Goal: Find specific page/section: Find specific page/section

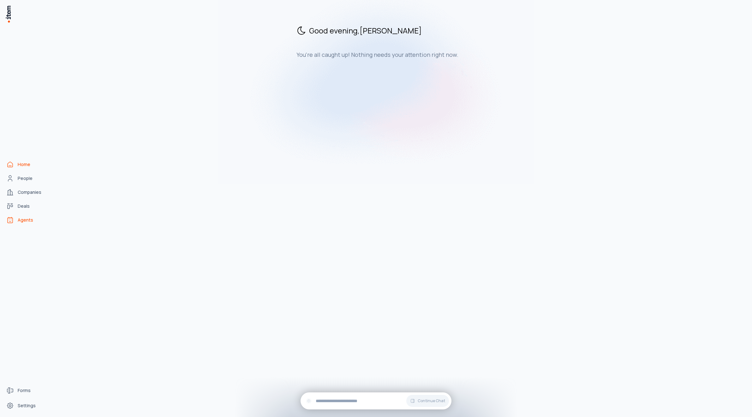
click at [8, 221] on icon "Agents" at bounding box center [10, 220] width 5 height 5
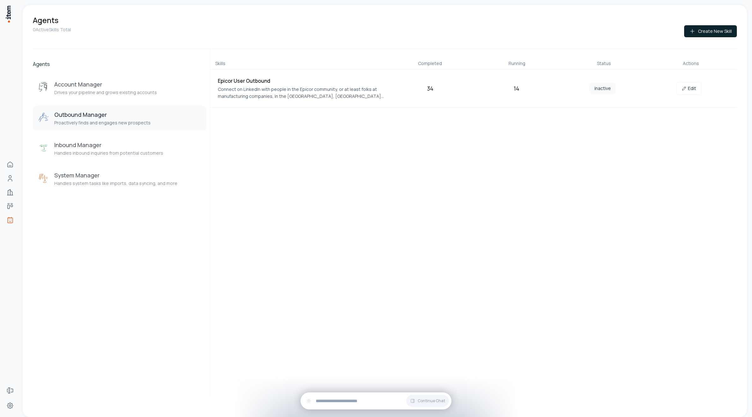
click at [122, 119] on div "Outbound Manager Proactively finds and engages new prospects" at bounding box center [102, 118] width 96 height 15
click at [690, 87] on link "Edit" at bounding box center [688, 88] width 25 height 13
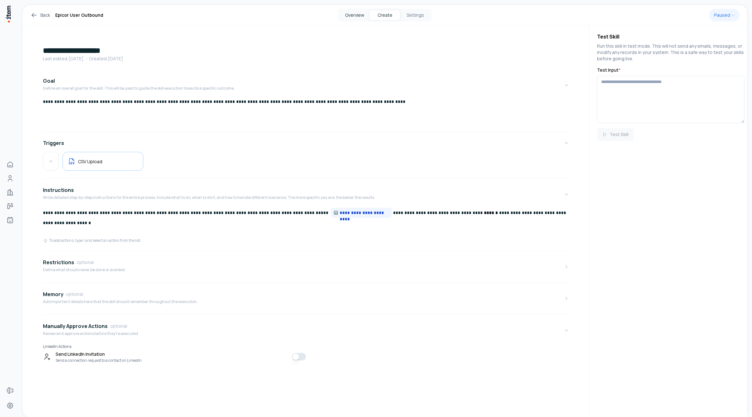
click at [352, 14] on button "Overview" at bounding box center [354, 15] width 30 height 10
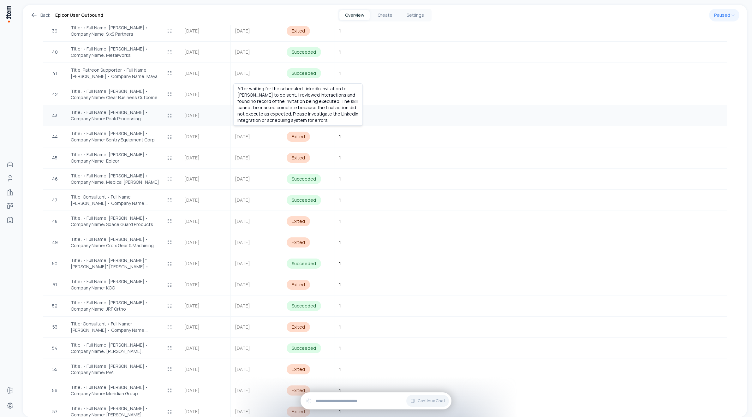
scroll to position [1006, 0]
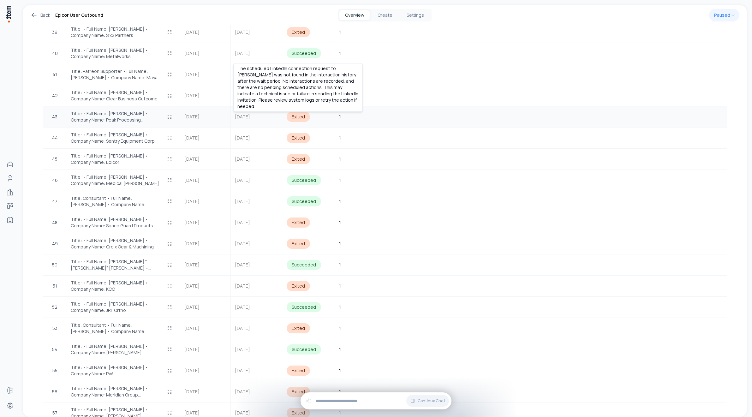
click at [298, 112] on div "Exited" at bounding box center [297, 117] width 23 height 10
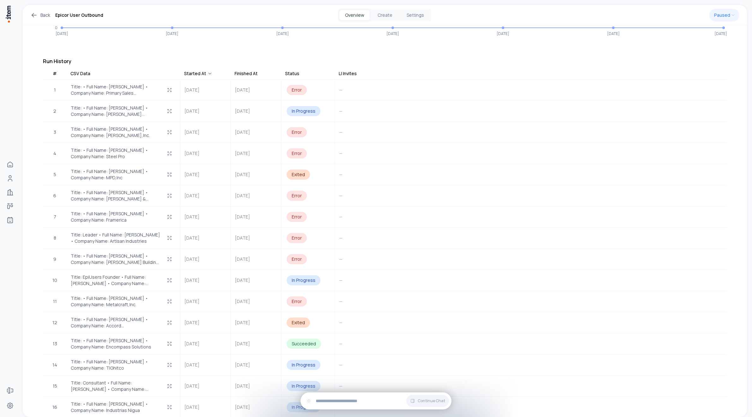
scroll to position [151, 0]
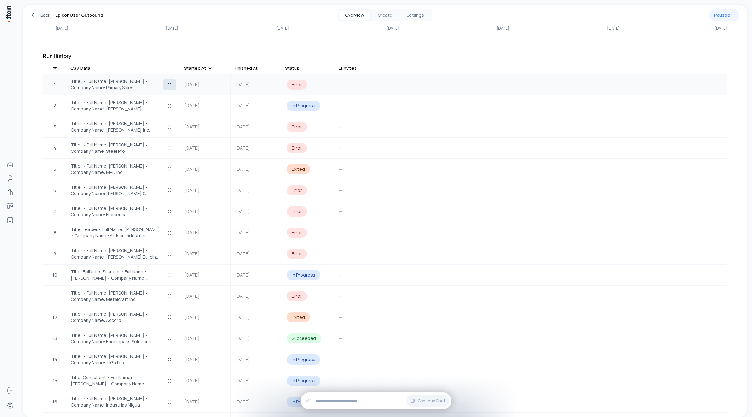
click at [171, 82] on icon "button" at bounding box center [169, 84] width 5 height 5
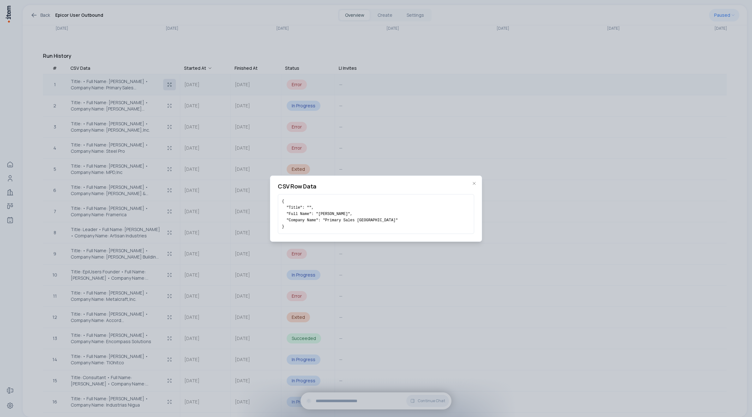
click at [171, 82] on div at bounding box center [376, 208] width 752 height 417
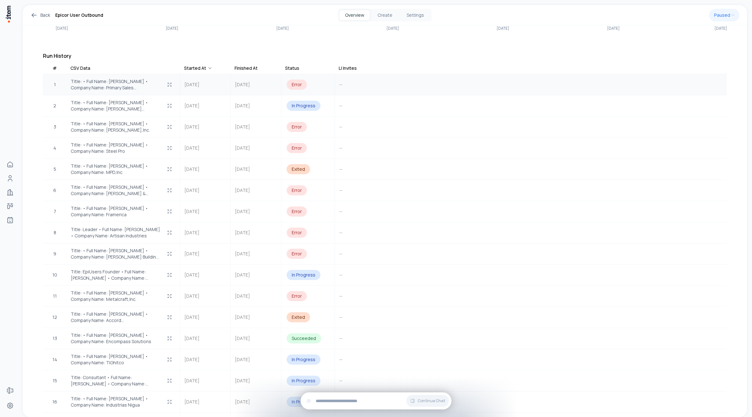
click at [335, 80] on td "—" at bounding box center [357, 84] width 44 height 21
click at [239, 84] on td "[DATE]" at bounding box center [256, 84] width 50 height 21
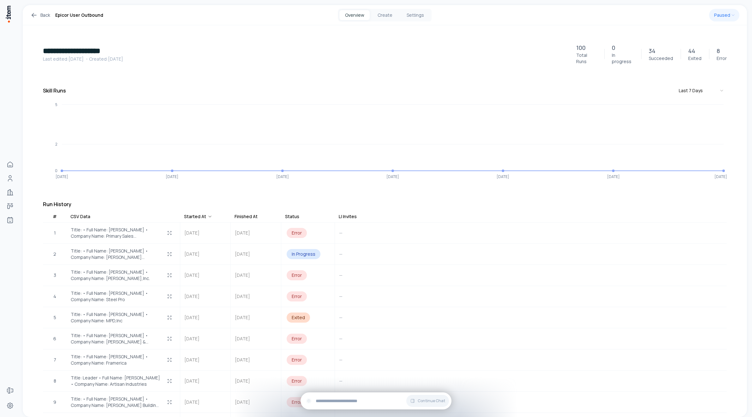
scroll to position [0, 0]
click at [296, 230] on div "Error" at bounding box center [296, 235] width 20 height 10
click at [34, 13] on icon at bounding box center [34, 15] width 8 height 8
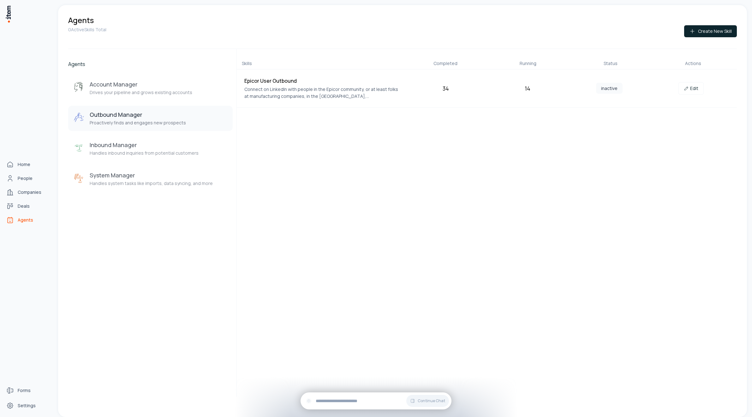
click at [8, 13] on img at bounding box center [8, 14] width 6 height 18
